Goal: Information Seeking & Learning: Learn about a topic

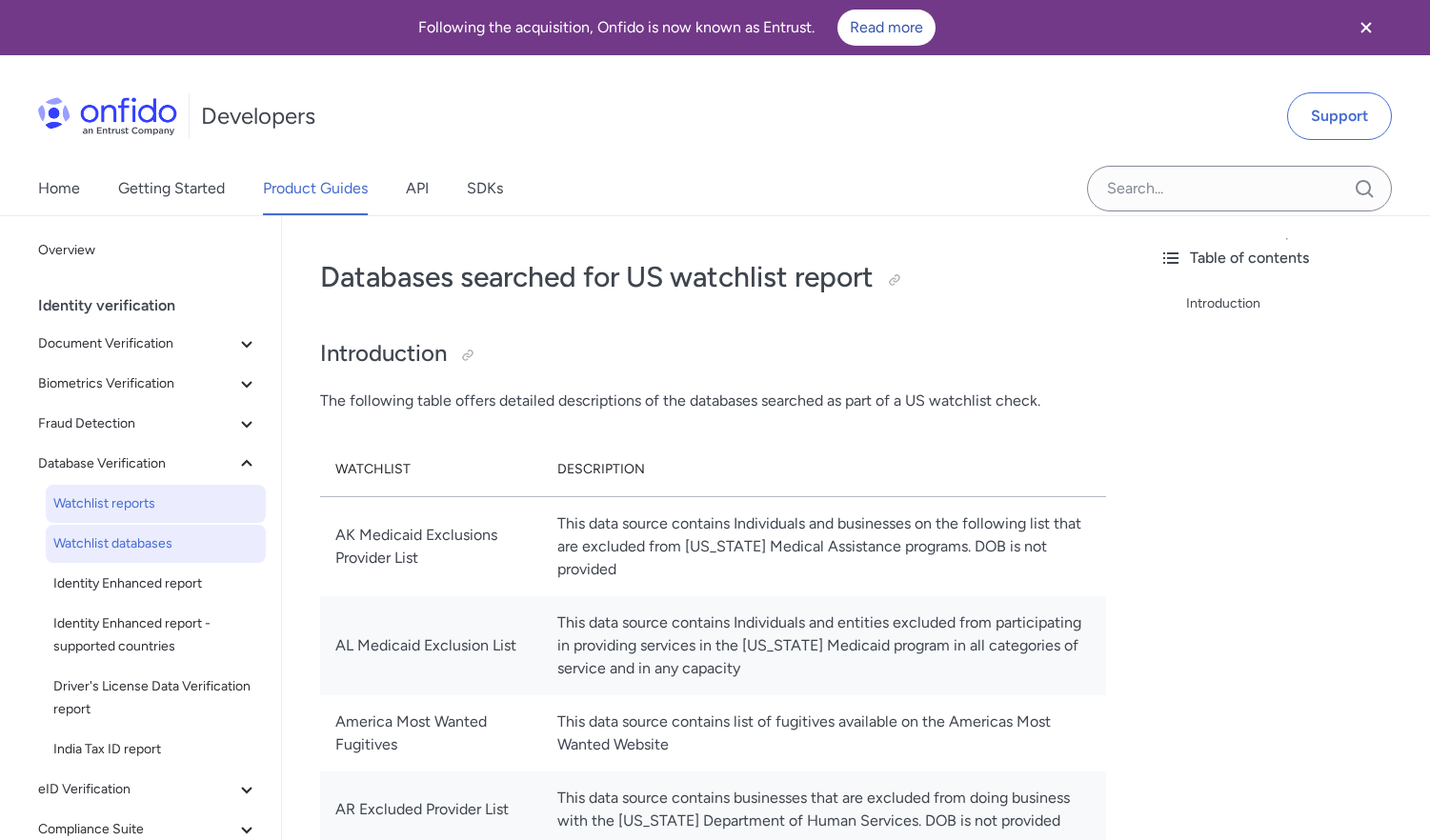
click at [124, 504] on span "Watchlist reports" at bounding box center [156, 504] width 205 height 23
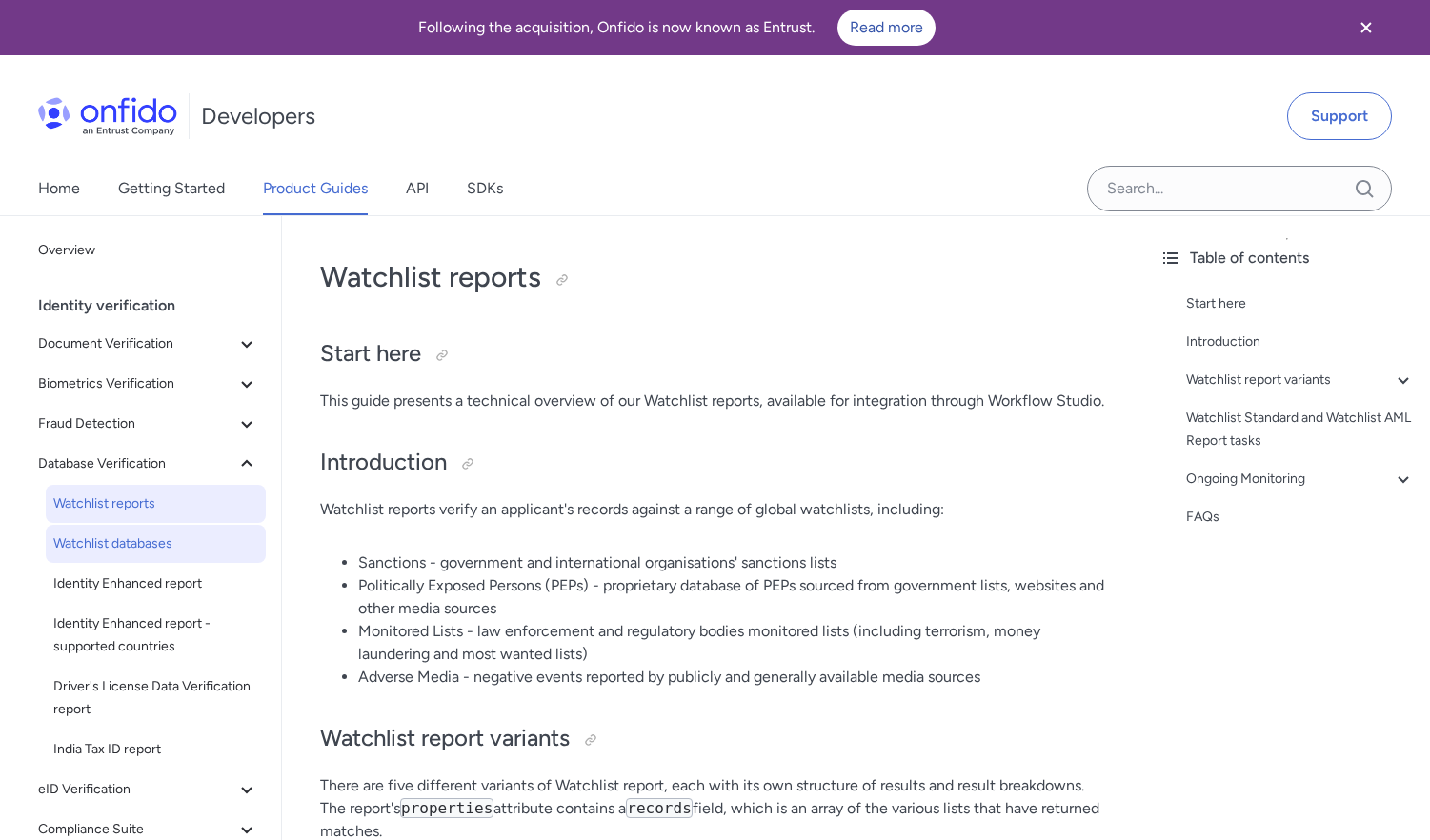
click at [126, 544] on span "Watchlist databases" at bounding box center [156, 544] width 205 height 23
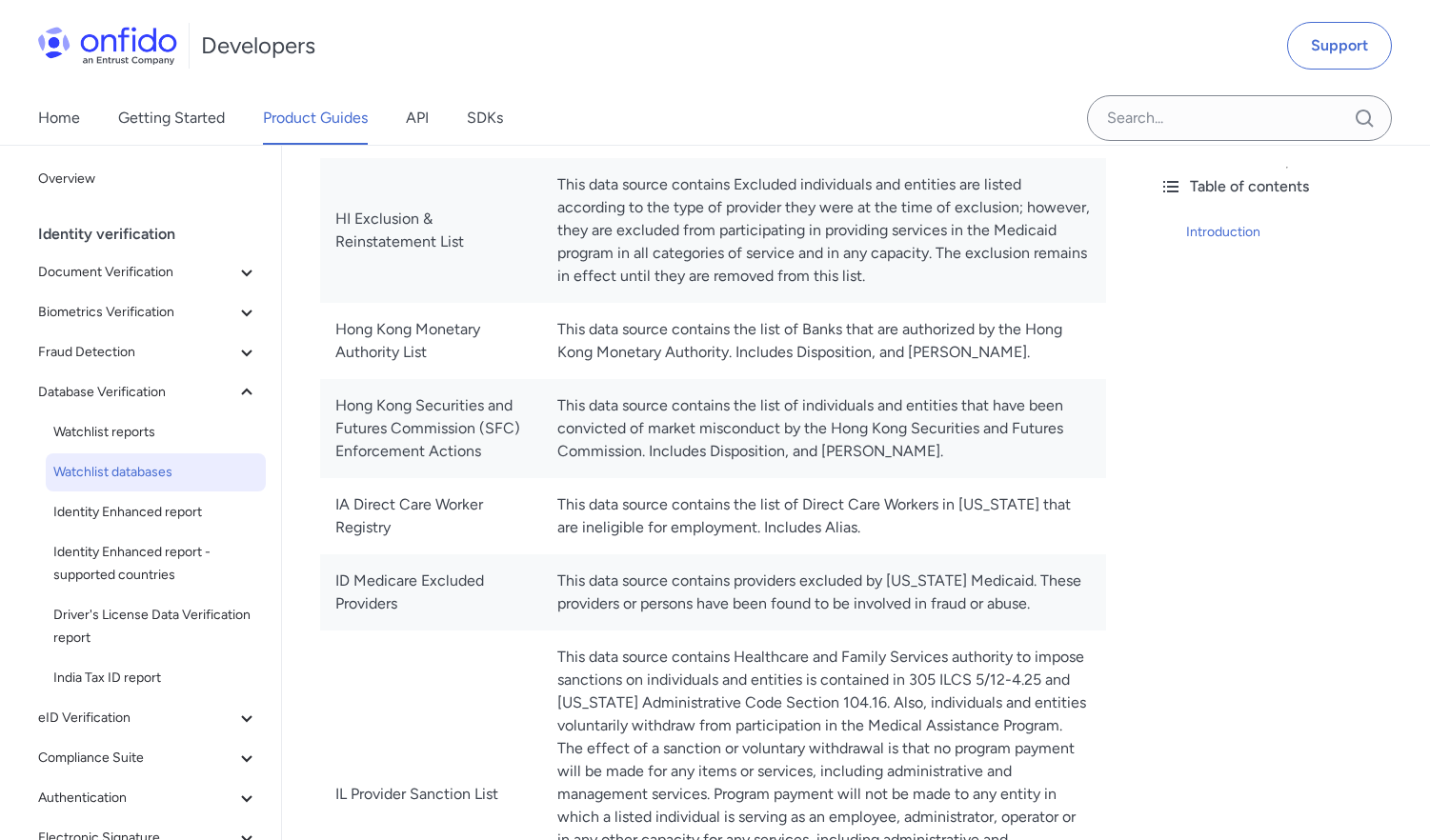
scroll to position [6429, 0]
drag, startPoint x: 504, startPoint y: 446, endPoint x: 752, endPoint y: 442, distance: 248.0
click at [752, 155] on td "This data source contains HEAL borrowers in default due to the following: had o…" at bounding box center [824, 82] width 564 height 144
copy td "excluded from the Medicare program"
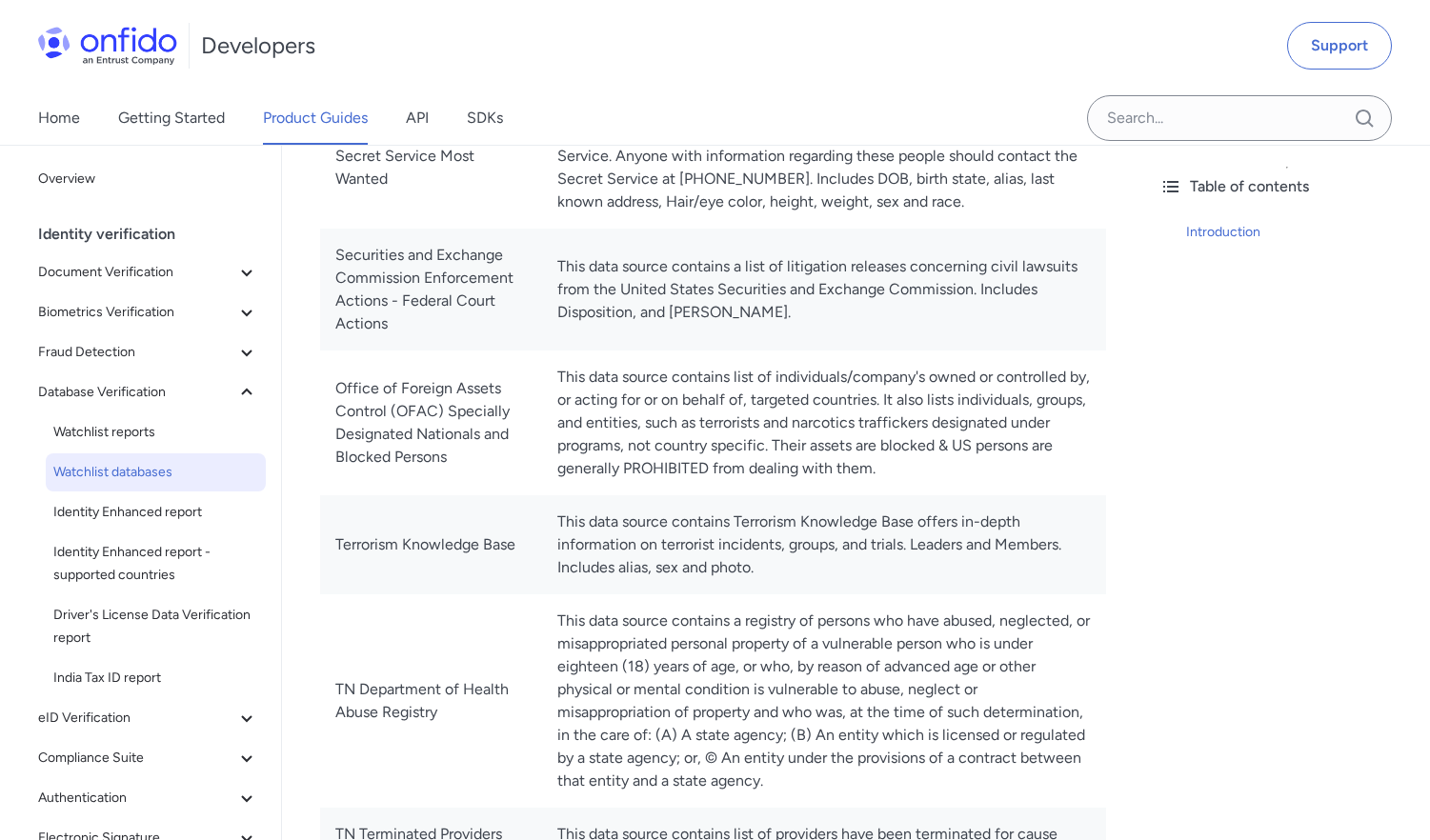
scroll to position [13467, 0]
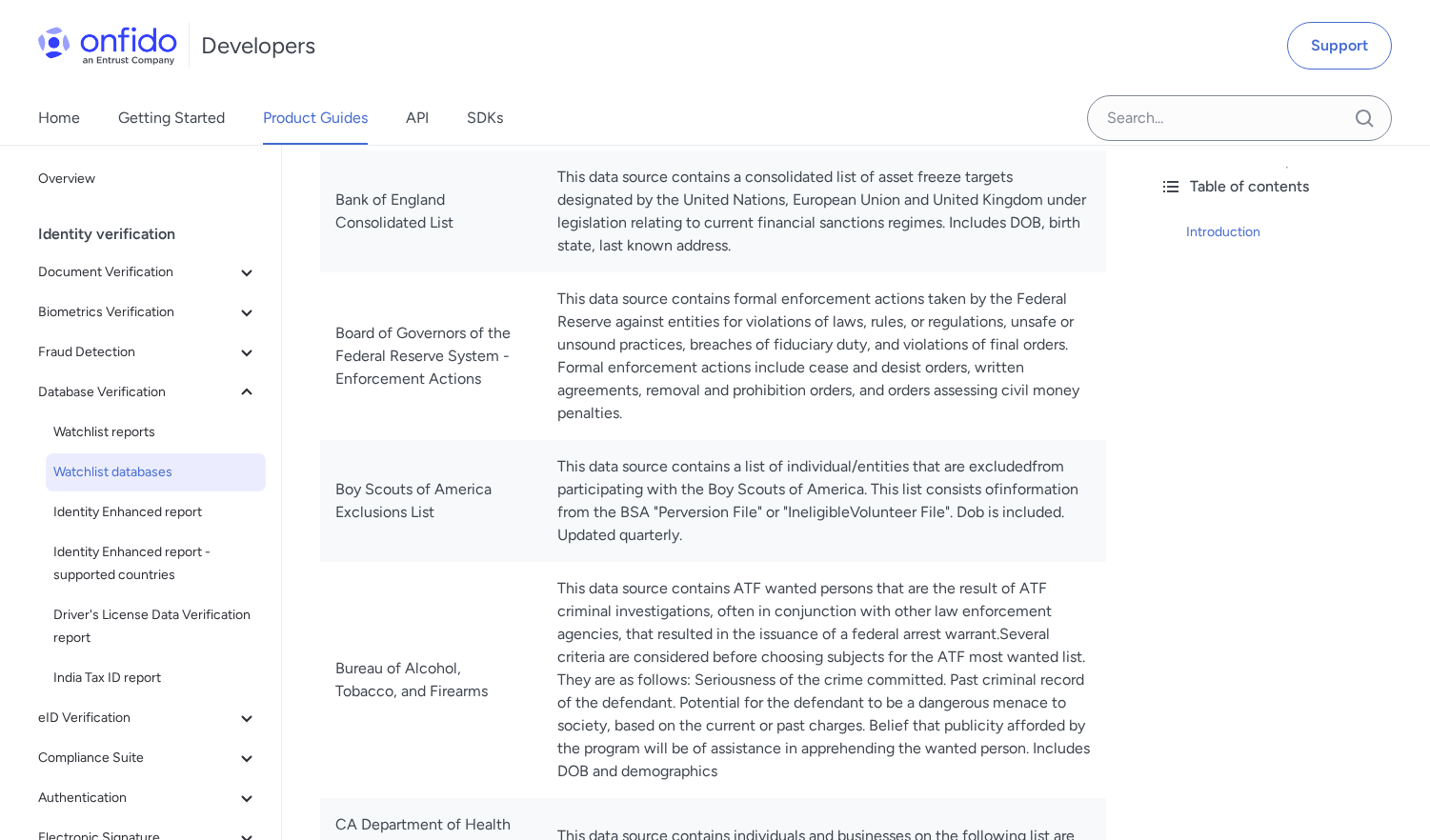
click at [554, 440] on td "This data source contains a list of individual/entities that are excludedfrom p…" at bounding box center [824, 501] width 564 height 122
click at [542, 440] on td "This data source contains a list of individual/entities that are excludedfrom p…" at bounding box center [824, 501] width 564 height 122
drag, startPoint x: 503, startPoint y: 424, endPoint x: 831, endPoint y: 416, distance: 328.1
click at [831, 440] on td "This data source contains a list of individual/entities that are excludedfrom p…" at bounding box center [824, 501] width 564 height 122
copy td "BSA "Perversion File" or "IneligibleVolunteer File"."
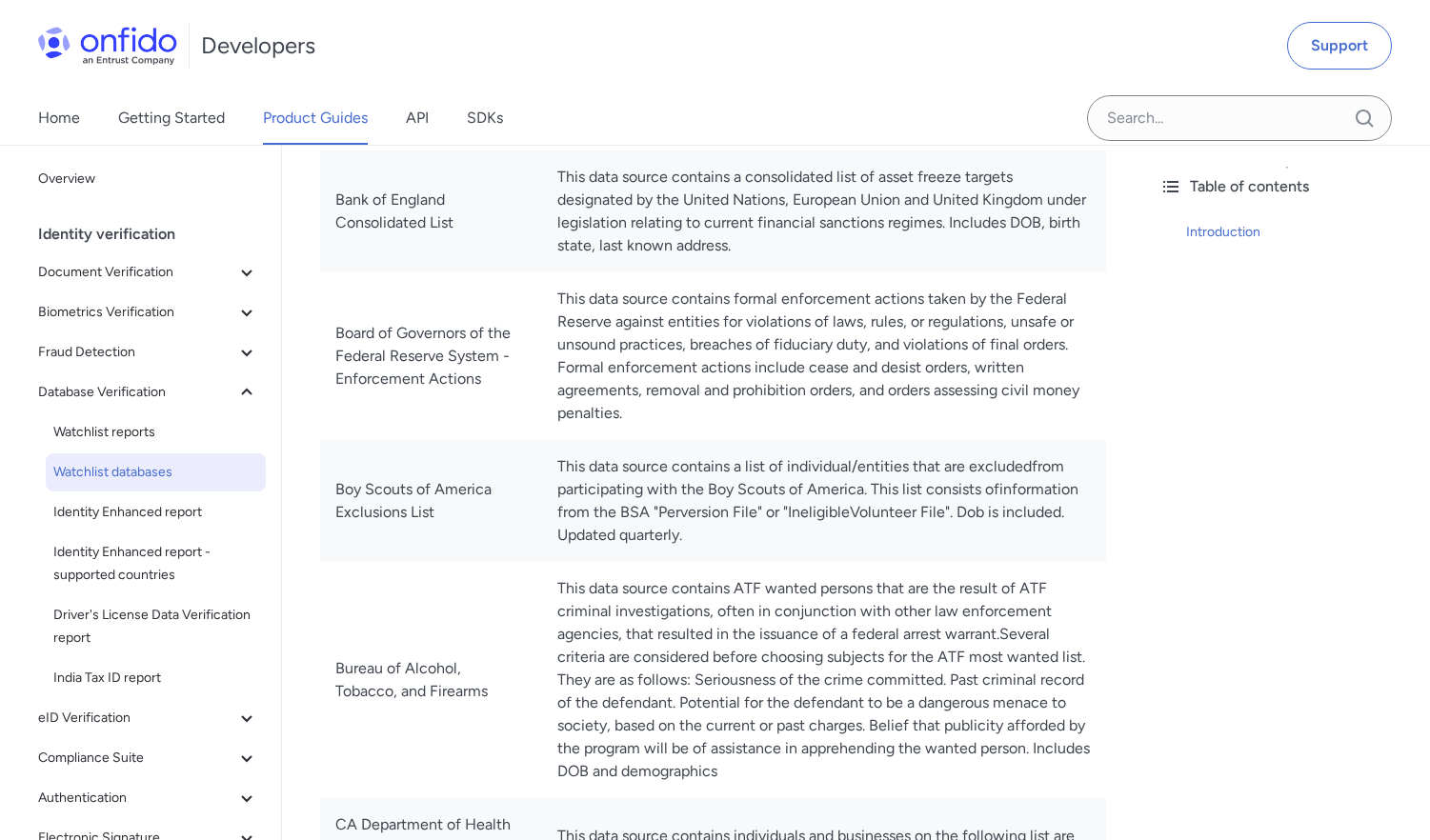
click at [1268, 345] on div "Table of contents Introduction" at bounding box center [1287, 491] width 286 height 695
